Goal: Navigation & Orientation: Find specific page/section

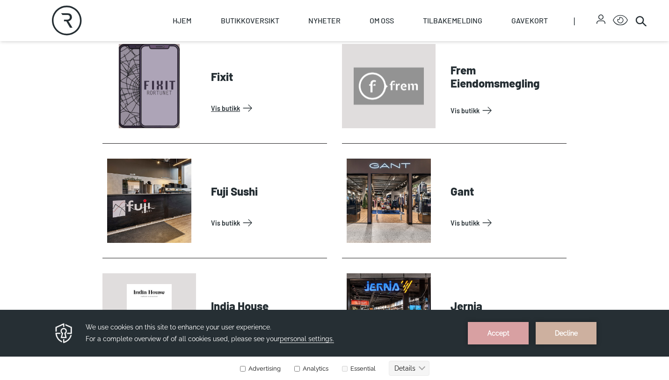
scroll to position [757, 0]
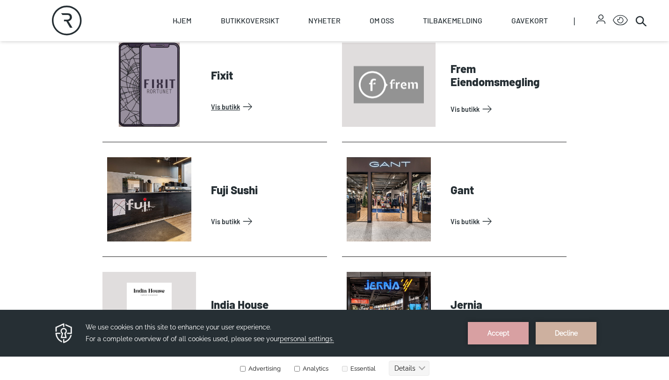
click at [230, 106] on link "Vis butikk" at bounding box center [267, 106] width 112 height 15
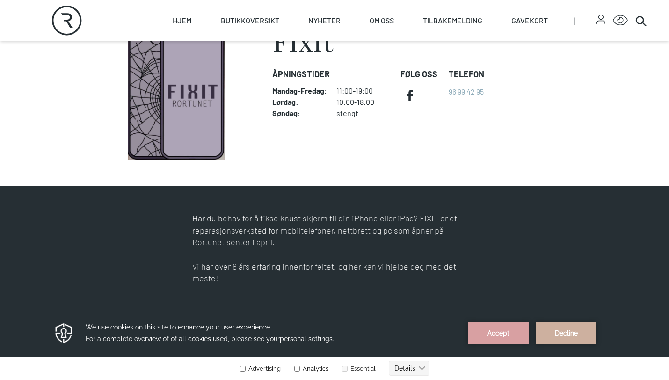
scroll to position [273, 0]
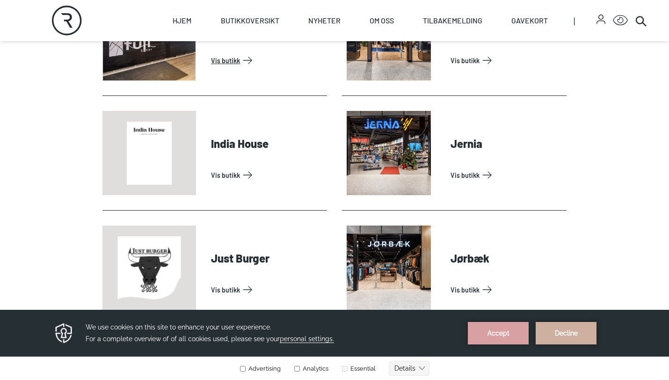
scroll to position [919, 0]
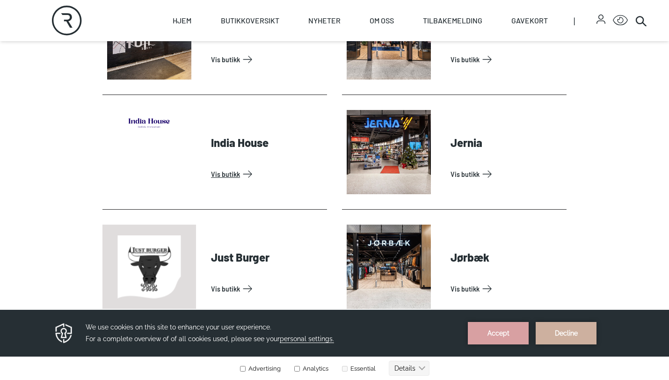
click at [225, 174] on link "Vis butikk" at bounding box center [267, 174] width 112 height 15
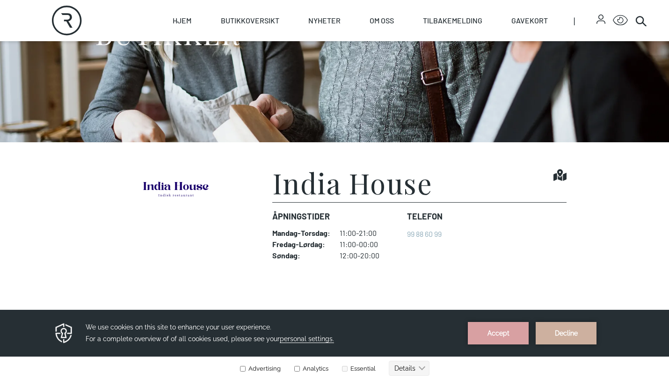
scroll to position [119, 0]
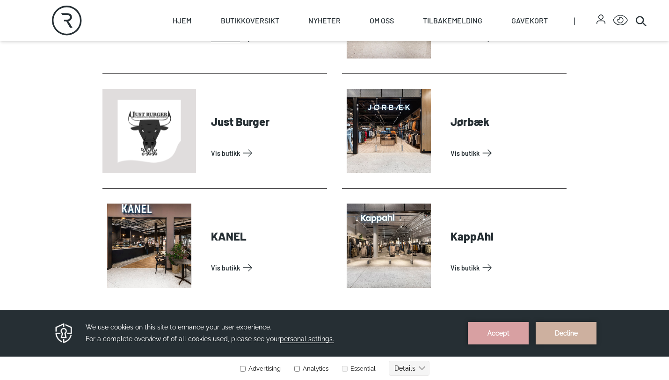
scroll to position [1055, 0]
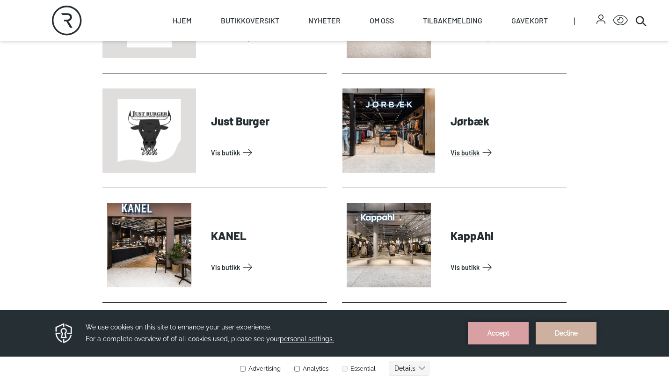
click at [451, 145] on link "Vis butikk" at bounding box center [507, 152] width 112 height 15
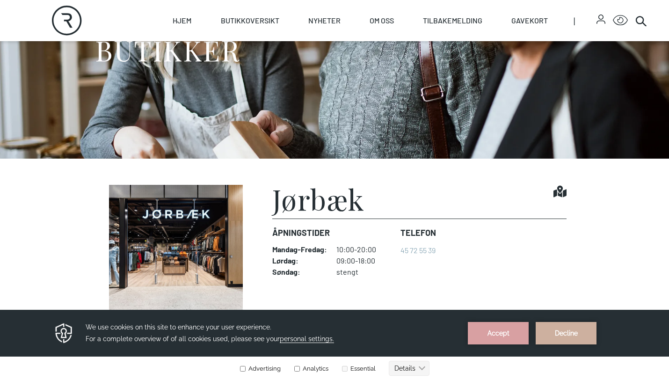
scroll to position [75, 0]
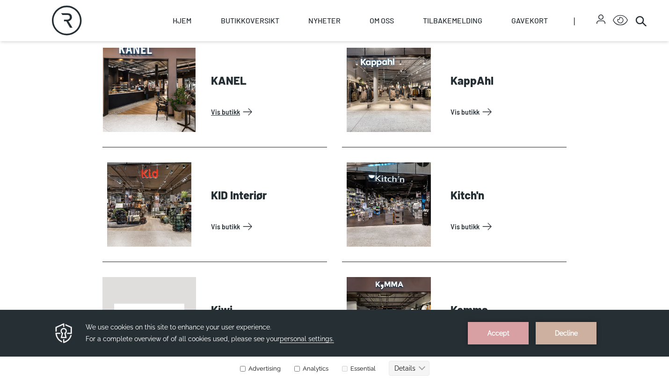
scroll to position [1211, 0]
click at [211, 104] on link "Vis butikk" at bounding box center [267, 111] width 112 height 15
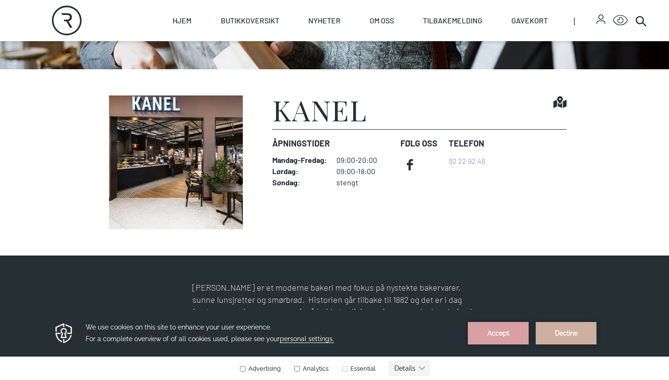
scroll to position [203, 0]
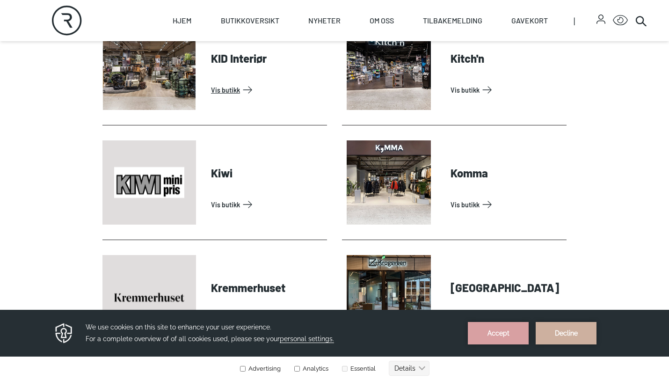
scroll to position [1349, 0]
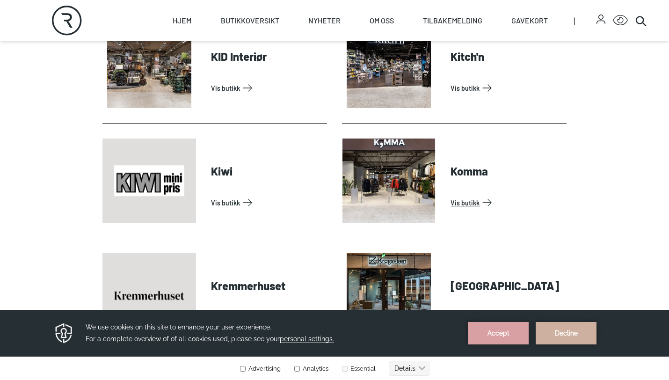
click at [451, 195] on link "Vis butikk" at bounding box center [507, 202] width 112 height 15
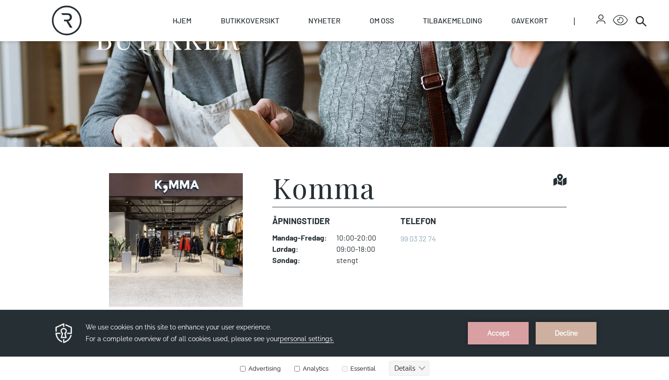
scroll to position [126, 0]
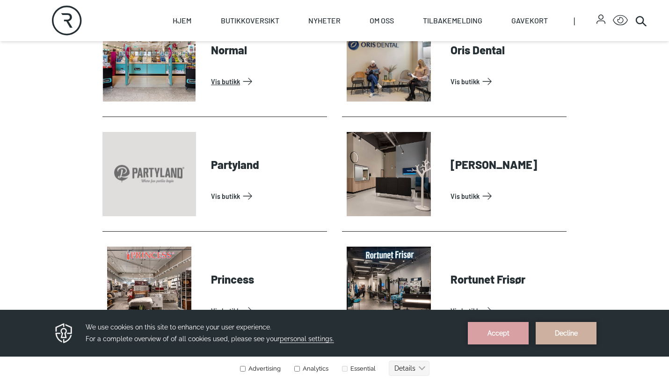
scroll to position [2045, 0]
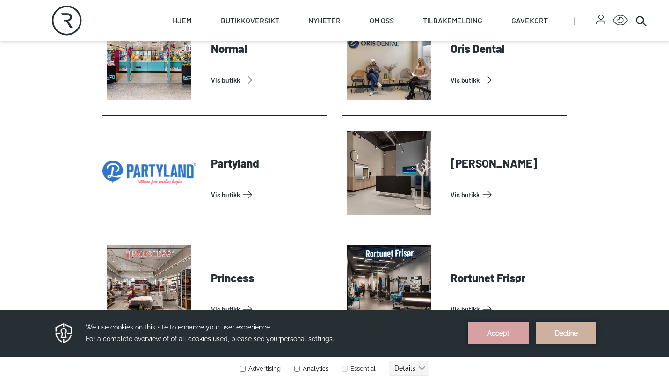
click at [238, 188] on link "Vis butikk" at bounding box center [267, 194] width 112 height 15
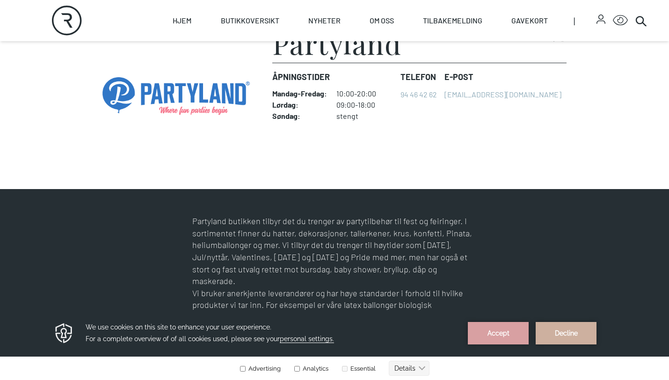
scroll to position [271, 0]
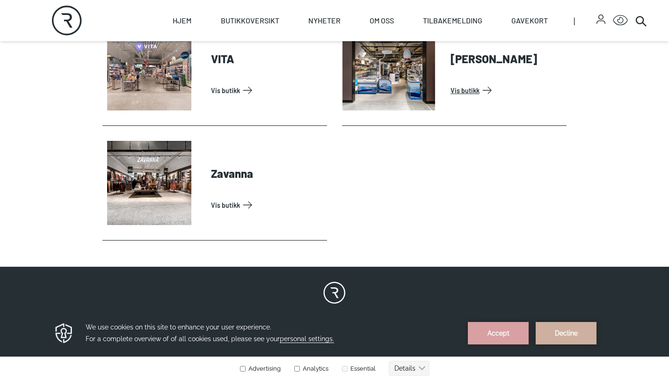
scroll to position [3068, 0]
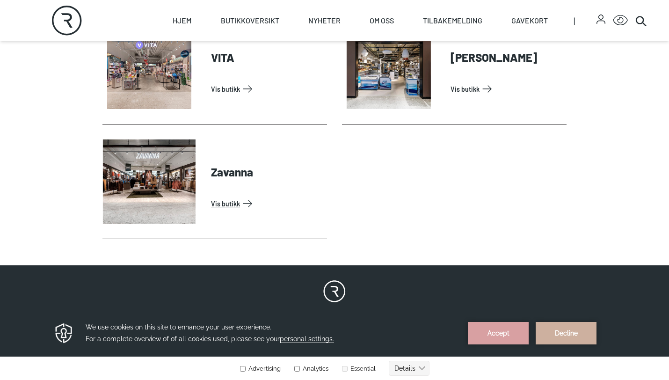
click at [211, 196] on link "Vis butikk" at bounding box center [267, 203] width 112 height 15
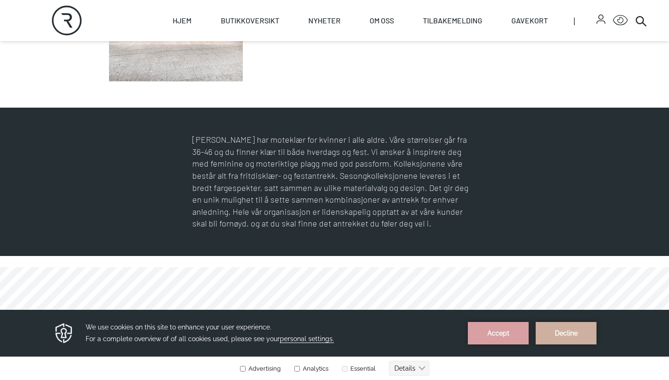
scroll to position [362, 0]
